Goal: Information Seeking & Learning: Learn about a topic

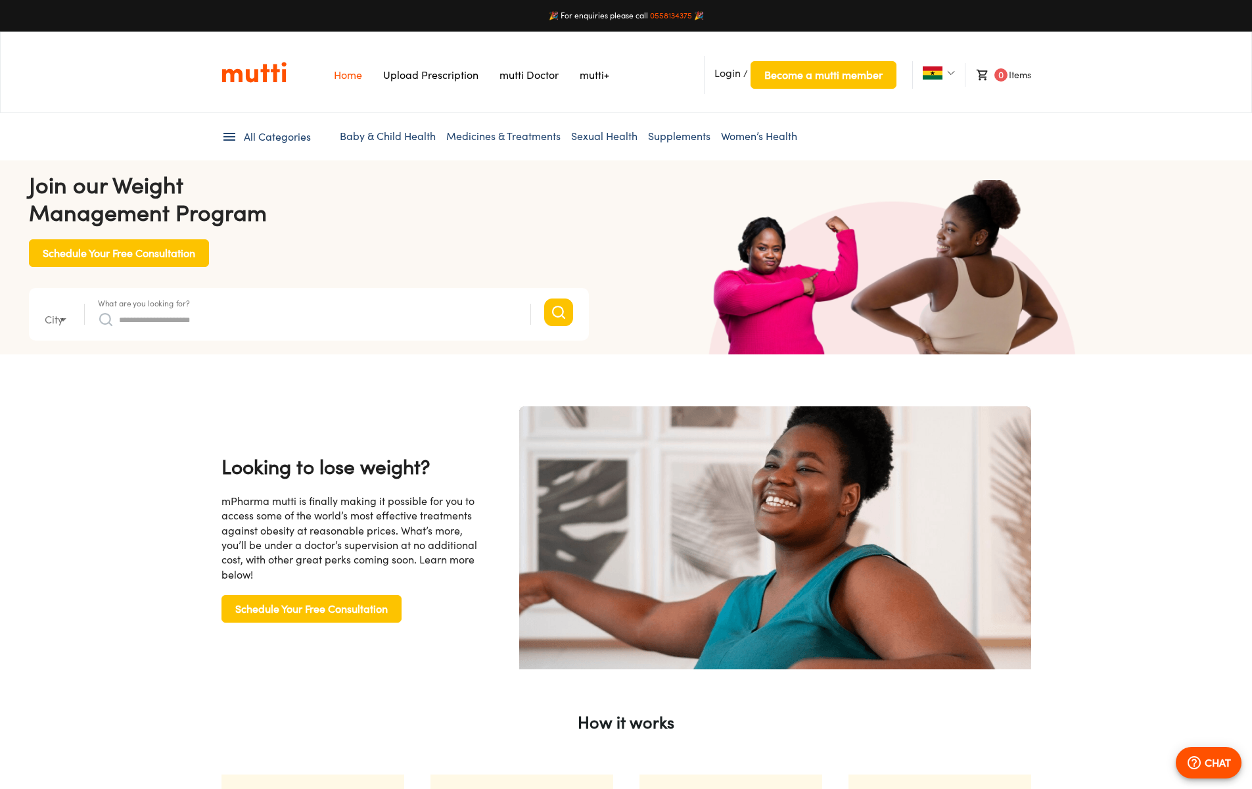
type input "*"
